Goal: Task Accomplishment & Management: Manage account settings

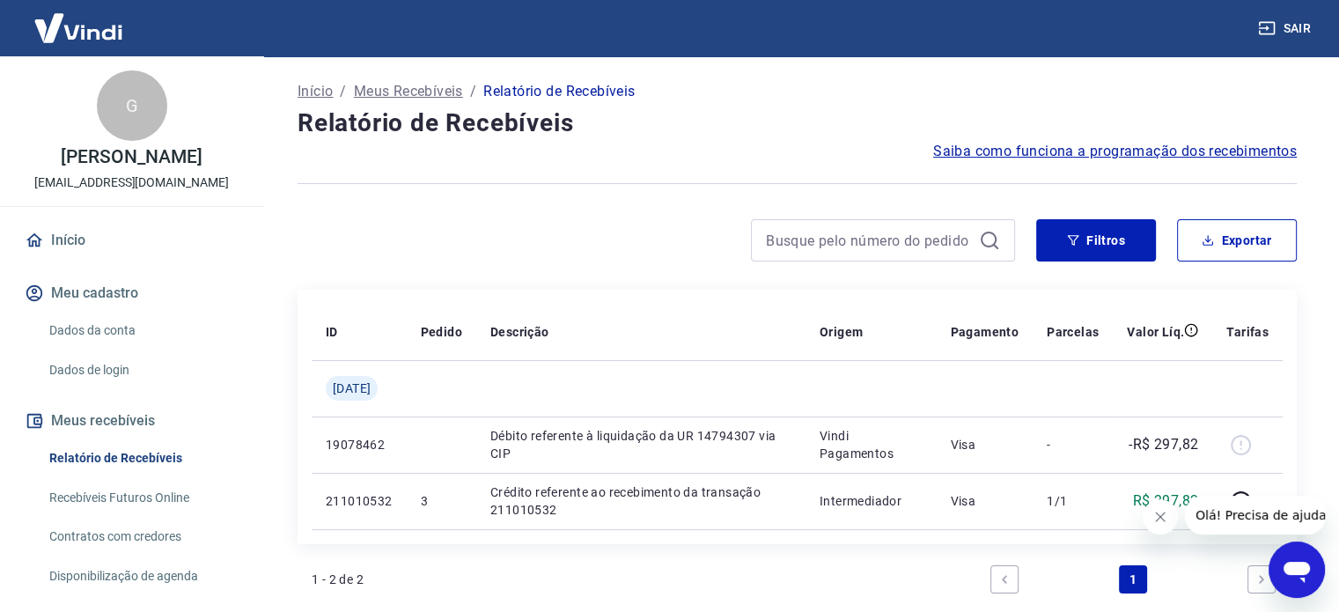
click at [143, 499] on link "Recebíveis Futuros Online" at bounding box center [142, 498] width 200 height 36
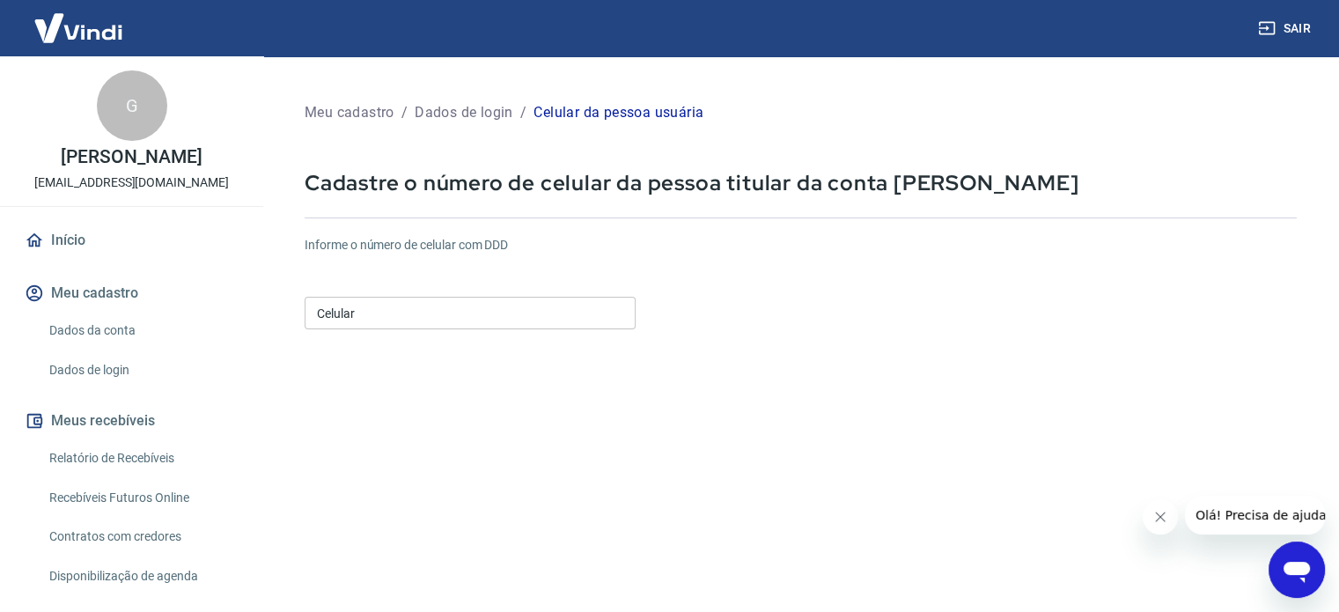
click at [525, 309] on input "Celular" at bounding box center [470, 313] width 331 height 33
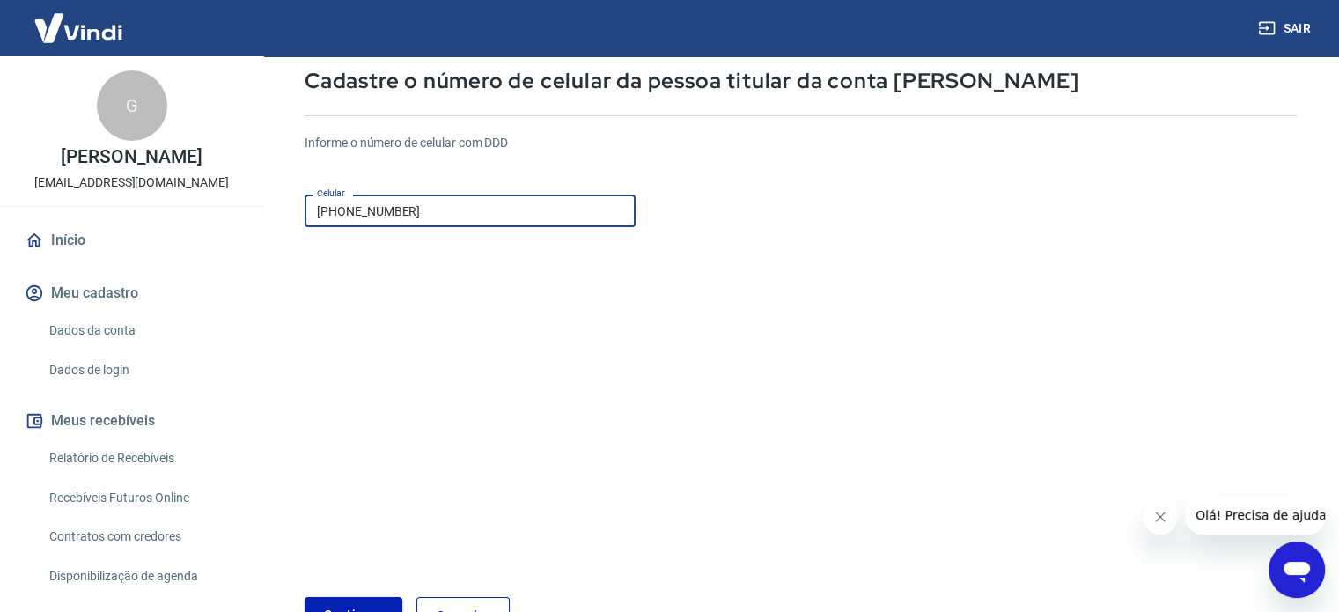
scroll to position [221, 0]
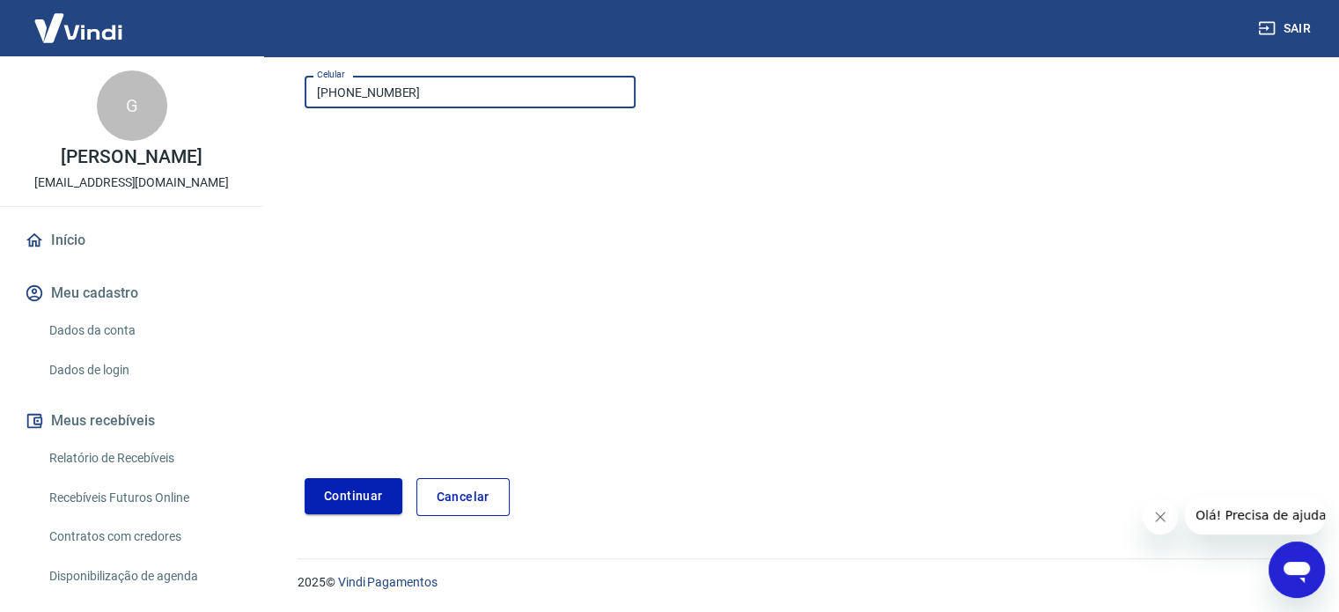
type input "[PHONE_NUMBER]"
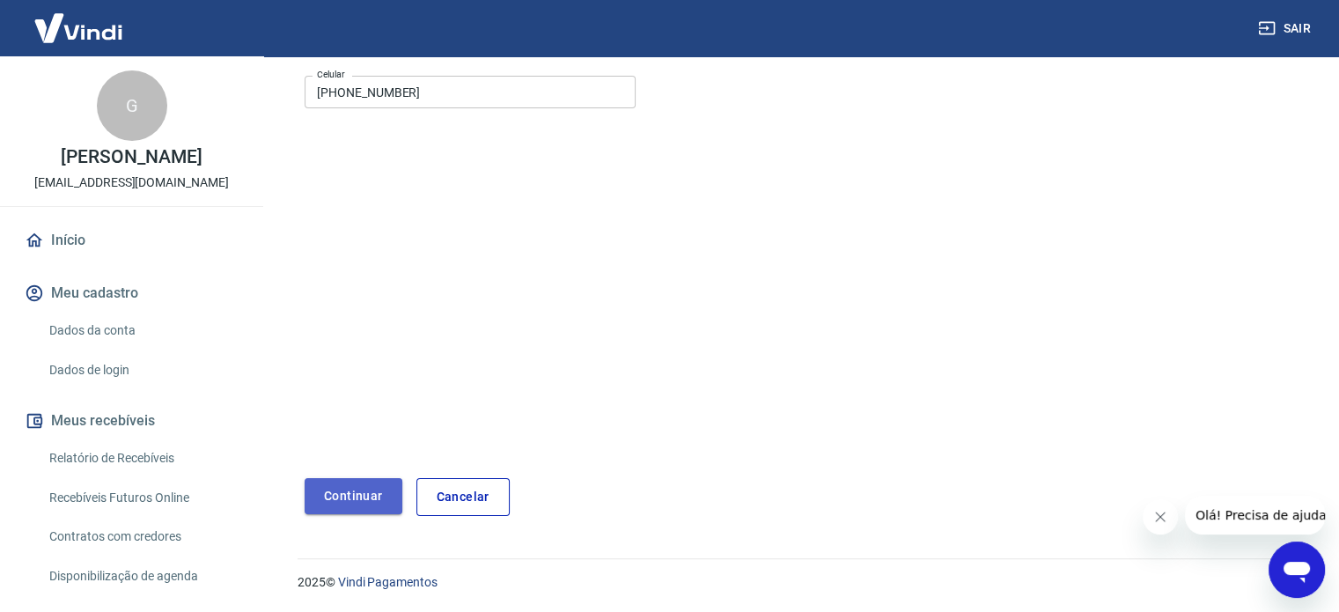
click at [350, 503] on button "Continuar" at bounding box center [354, 496] width 98 height 36
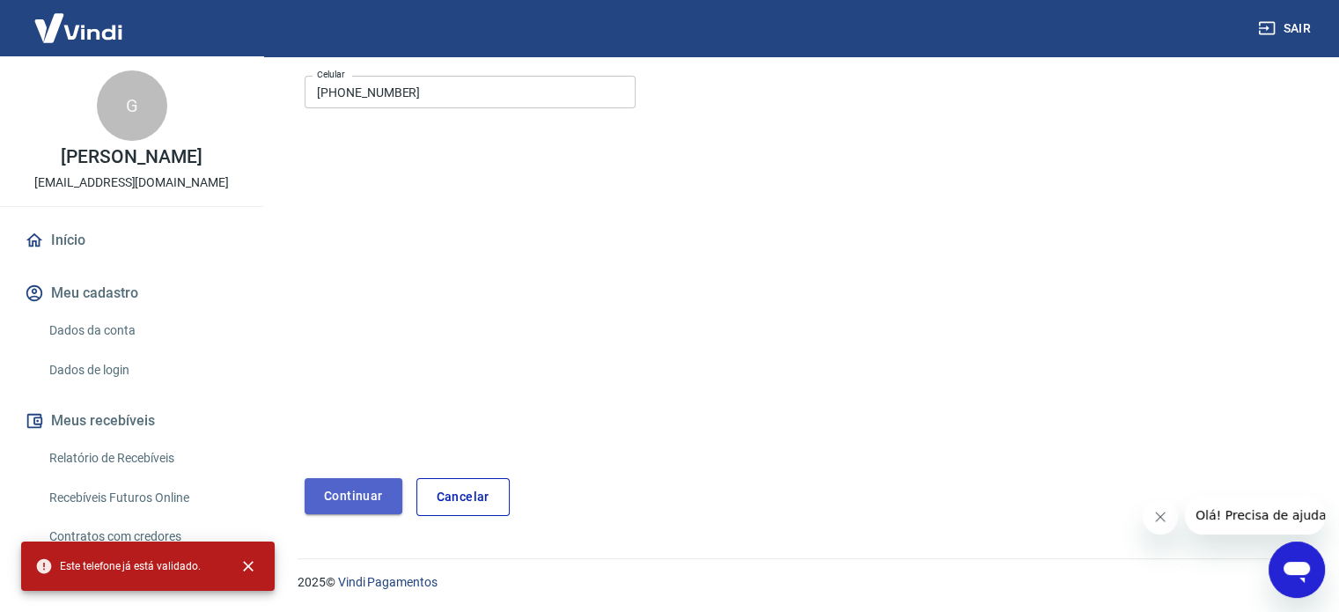
click at [374, 492] on button "Continuar" at bounding box center [354, 496] width 98 height 36
